Goal: Transaction & Acquisition: Purchase product/service

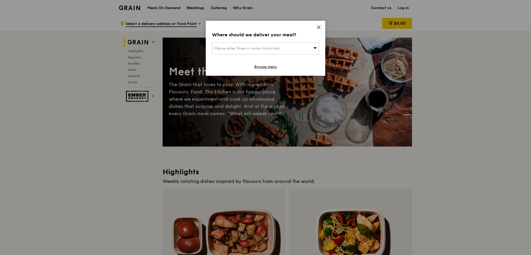
click at [261, 52] on div "Please enter three or more characters" at bounding box center [265, 49] width 107 height 12
type input "5"
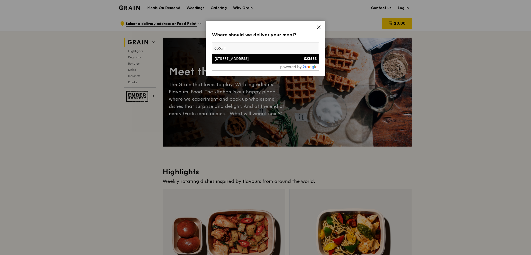
type input "635c t"
click at [259, 61] on div "[STREET_ADDRESS]" at bounding box center [252, 58] width 77 height 5
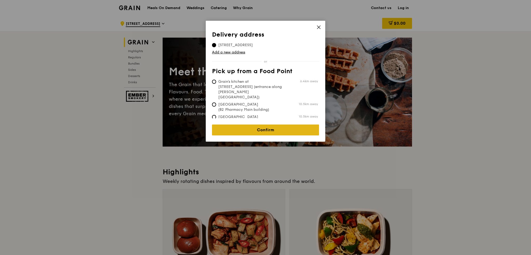
click at [254, 129] on link "Confirm" at bounding box center [265, 130] width 107 height 11
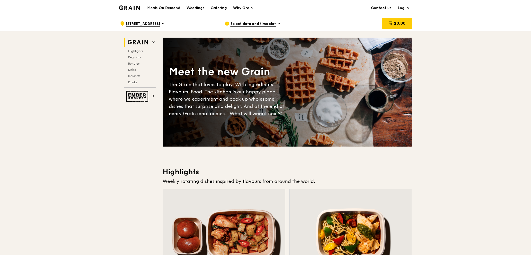
click at [263, 22] on span "Select date and time slot" at bounding box center [252, 24] width 45 height 6
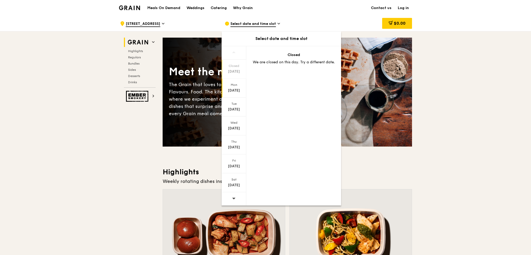
click at [238, 85] on div "Mon" at bounding box center [233, 85] width 23 height 4
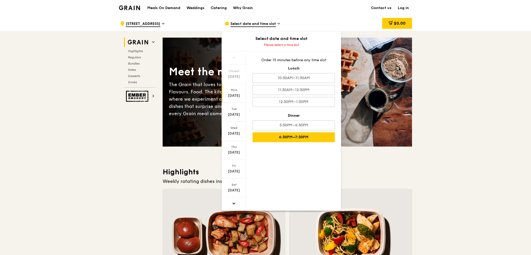
click at [285, 138] on div "6:30PM–7:30PM" at bounding box center [294, 138] width 82 height 10
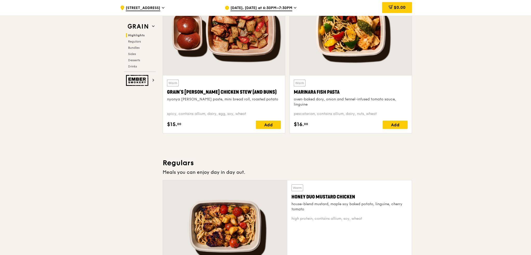
scroll to position [156, 0]
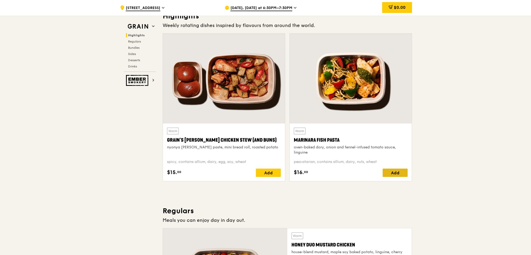
click at [399, 170] on div "Add" at bounding box center [395, 173] width 25 height 8
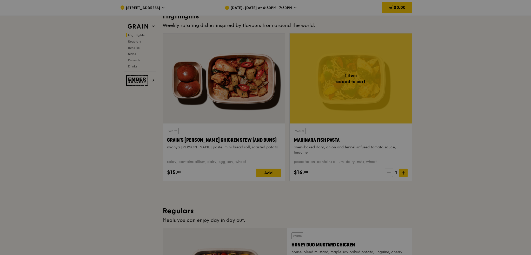
click at [401, 173] on div at bounding box center [265, 127] width 531 height 255
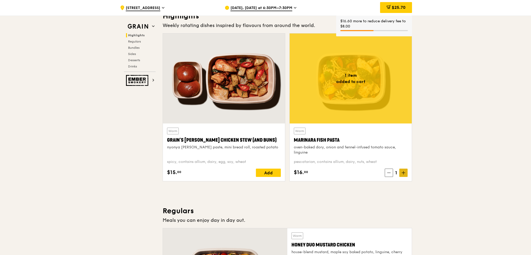
click at [403, 173] on icon at bounding box center [404, 173] width 4 height 4
click at [402, 8] on span "$40.10" at bounding box center [399, 7] width 14 height 5
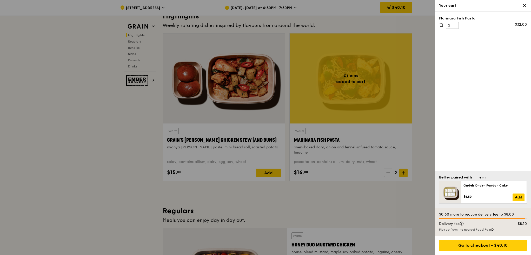
click at [469, 228] on div "Delivery fee $8.10" at bounding box center [483, 225] width 94 height 6
click at [470, 231] on div "Pick up from the nearest Food Point" at bounding box center [483, 230] width 88 height 4
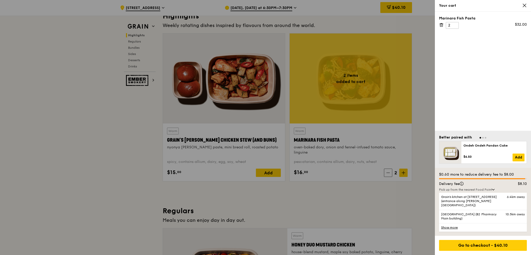
click at [70, 132] on div at bounding box center [265, 127] width 531 height 255
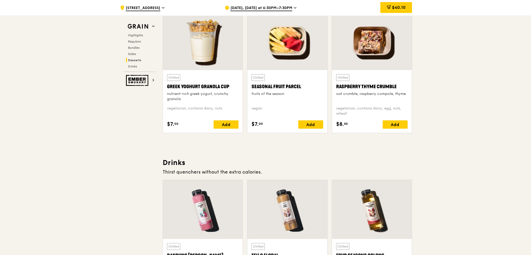
scroll to position [1663, 0]
